Goal: Task Accomplishment & Management: Complete application form

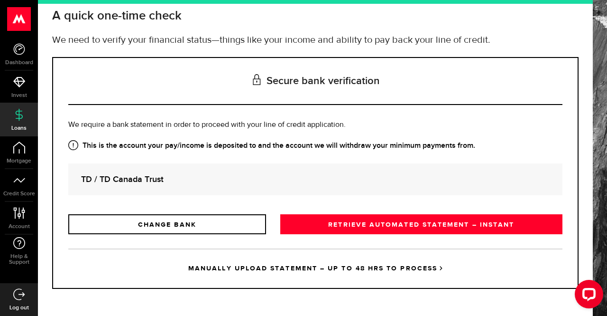
click at [284, 269] on link "MANUALLY UPLOAD STATEMENT – UP TO 48 HRS TO PROCESS" at bounding box center [315, 267] width 494 height 39
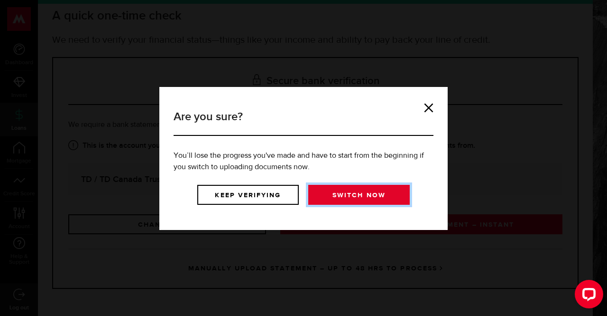
click at [341, 190] on link "Switch now" at bounding box center [359, 195] width 102 height 20
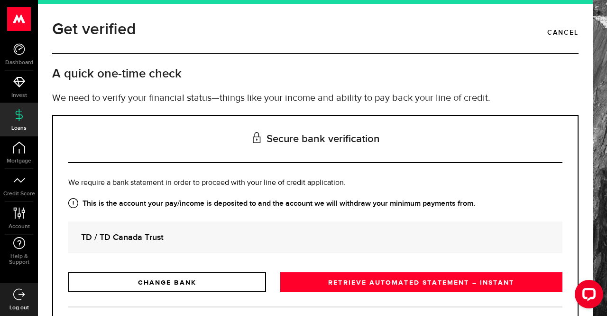
click at [327, 240] on strong "TD / TD Canada Trust" at bounding box center [315, 237] width 469 height 13
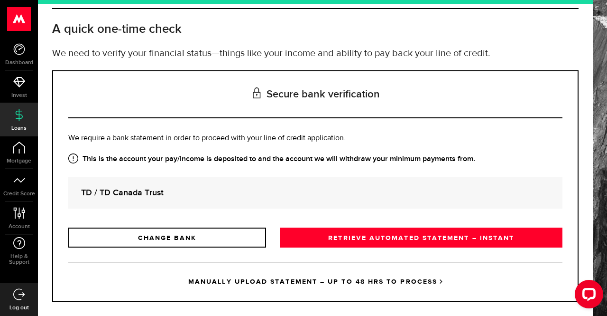
scroll to position [58, 0]
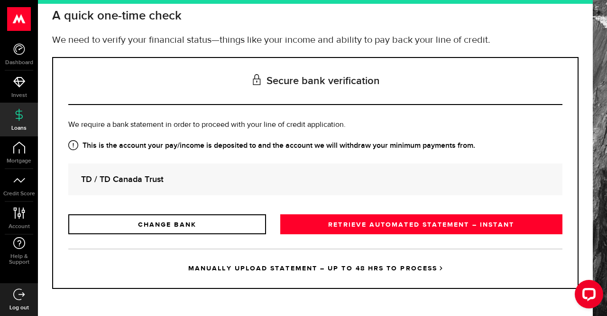
click at [337, 266] on link "MANUALLY UPLOAD STATEMENT – UP TO 48 HRS TO PROCESS" at bounding box center [315, 267] width 494 height 39
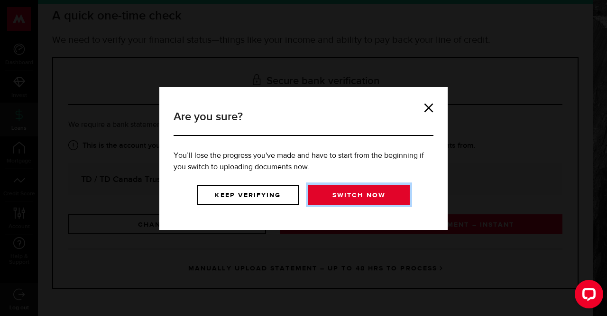
click at [352, 197] on link "Switch now" at bounding box center [359, 195] width 102 height 20
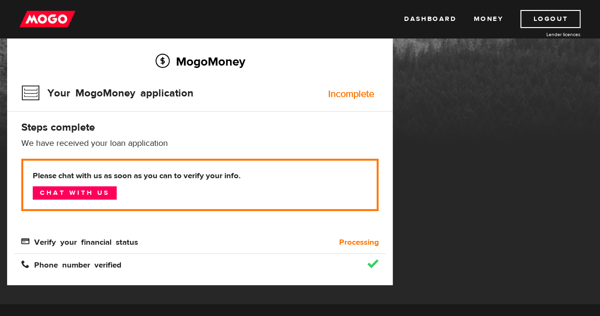
scroll to position [73, 0]
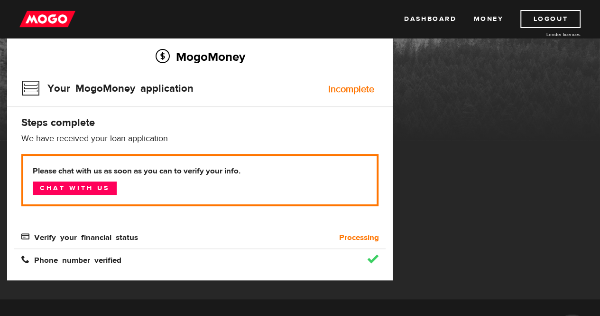
drag, startPoint x: 605, startPoint y: 184, endPoint x: 607, endPoint y: 255, distance: 71.2
click at [600, 242] on html "Dashboard Money Logout Lender licences Dashboard Money Logout Lender licences M…" at bounding box center [300, 85] width 600 height 316
click at [507, 183] on div "MogoMoney Your MogoMoney application Expired Your MogoMoney credit decision has…" at bounding box center [300, 165] width 600 height 268
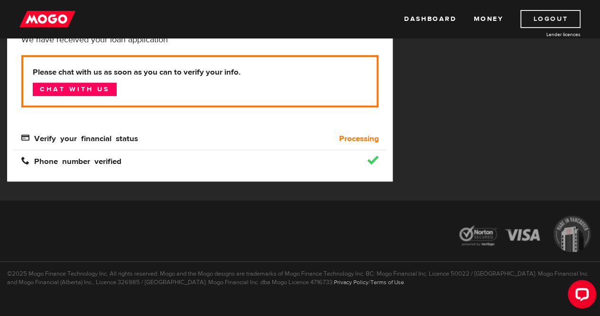
scroll to position [188, 0]
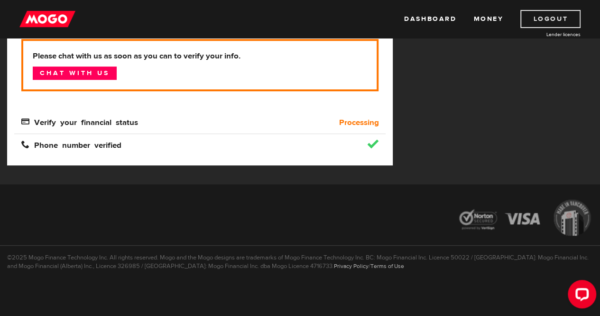
click at [534, 16] on link "Logout" at bounding box center [551, 19] width 60 height 18
